Goal: Information Seeking & Learning: Learn about a topic

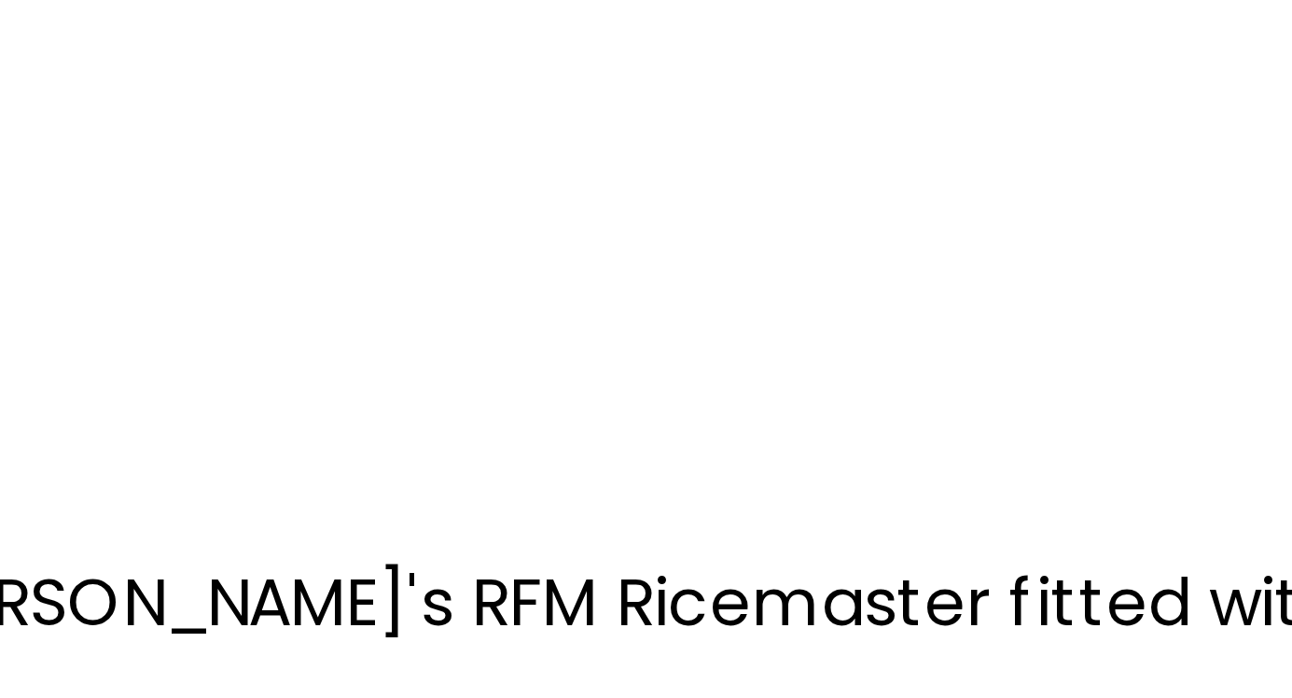
scroll to position [1992, 0]
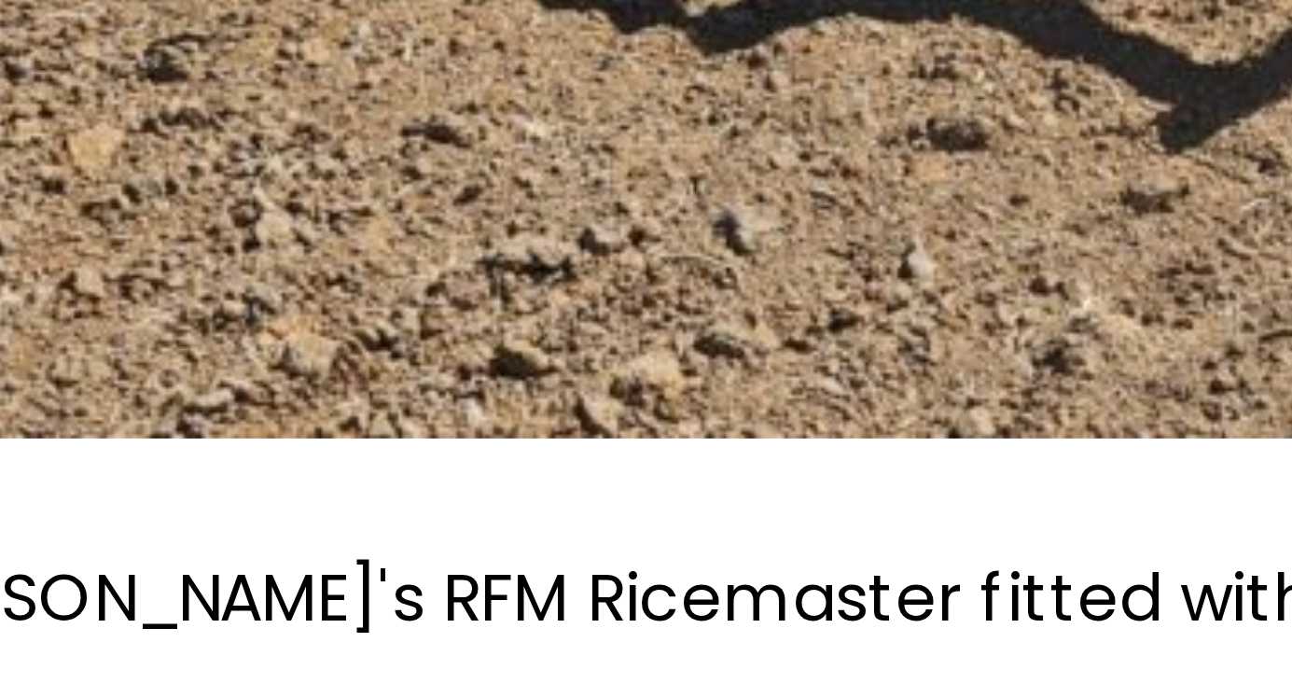
click at [305, 622] on p "Gary's RFM Ricemaster fitted with RYAN NT Discs" at bounding box center [478, 635] width 746 height 26
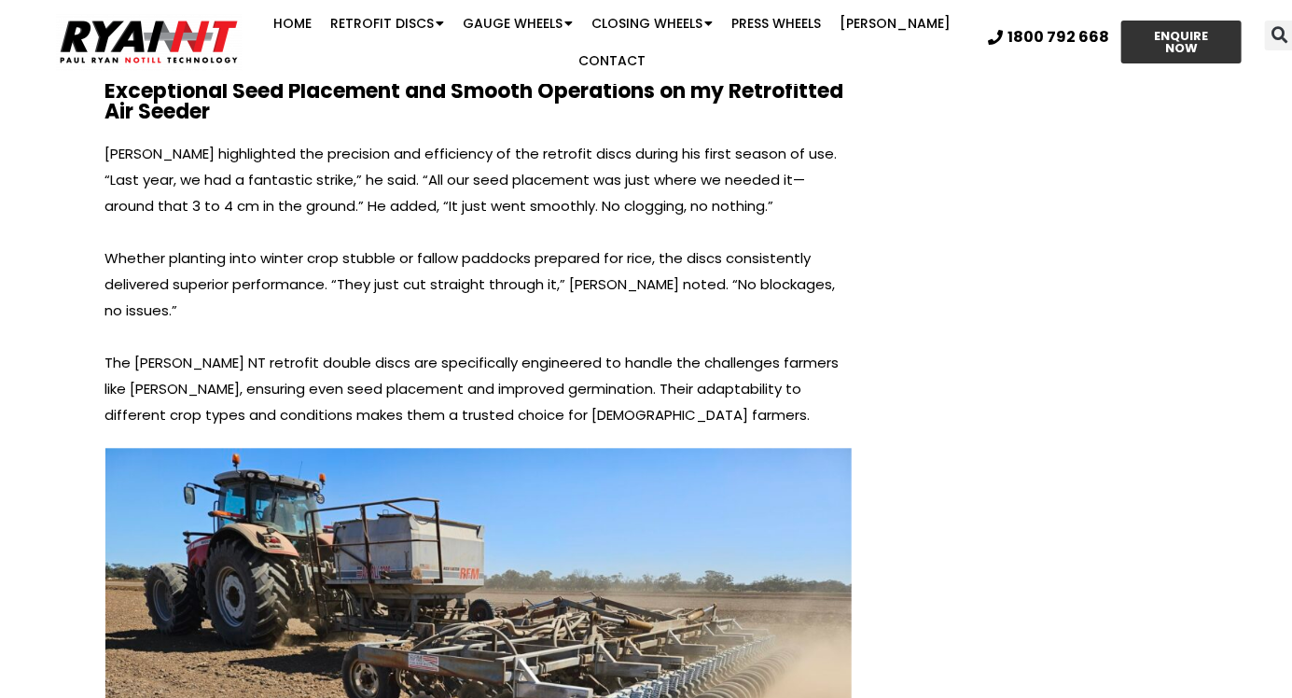
scroll to position [1728, 0]
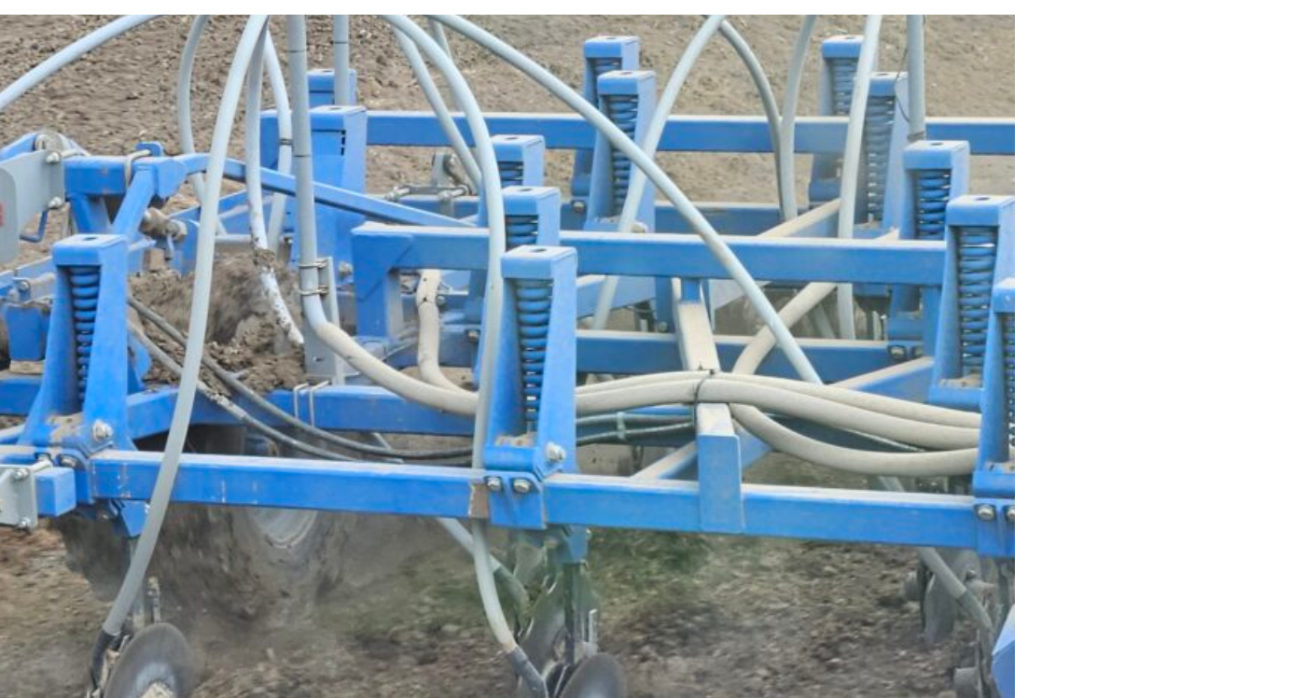
scroll to position [4113, 0]
